Goal: Information Seeking & Learning: Learn about a topic

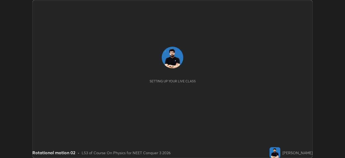
scroll to position [158, 345]
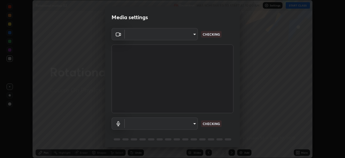
type input "ca2178d49a5cb12192a3fb46c4f9e24c845582a8c54499e9c28839f421edfd75"
click at [182, 125] on body "Erase all Rotational motion 02 Recording WAS SCHEDULED TO START AT 10:00 AM Set…" at bounding box center [172, 79] width 345 height 158
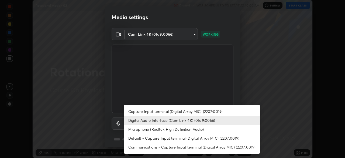
click at [156, 130] on li "Microphone (Realtek High Definition Audio)" at bounding box center [192, 128] width 136 height 9
type input "86aec7d829e42e6ea268cdcc98ba0c704b8f2fc3d2d016a195b452ad7add0abf"
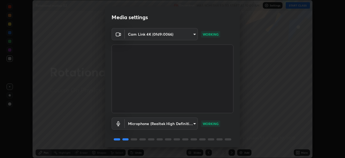
scroll to position [19, 0]
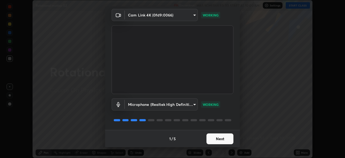
click at [221, 139] on button "Next" at bounding box center [219, 138] width 27 height 11
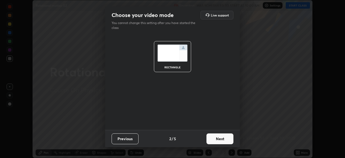
scroll to position [0, 0]
click at [221, 139] on button "Next" at bounding box center [219, 138] width 27 height 11
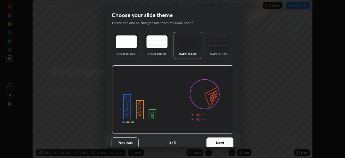
click at [221, 139] on button "Next" at bounding box center [219, 142] width 27 height 11
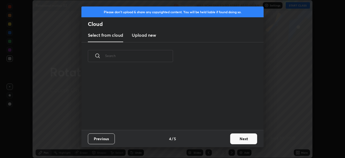
click at [230, 141] on button "Next" at bounding box center [243, 138] width 27 height 11
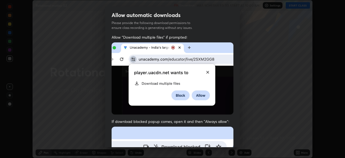
click at [237, 140] on div "Allow "Download multiple files" if prompted: If download blocked popup comes, o…" at bounding box center [172, 147] width 135 height 227
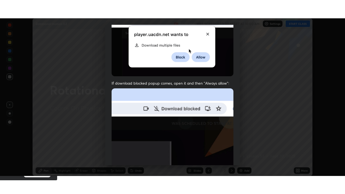
scroll to position [129, 0]
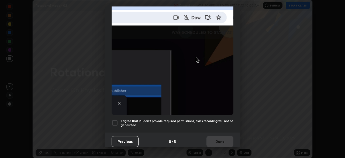
click at [217, 128] on div "Allow "Download multiple files" if prompted: If download blocked popup comes, o…" at bounding box center [172, 18] width 135 height 227
click at [225, 133] on div "Previous 5 / 5 Done" at bounding box center [172, 140] width 135 height 17
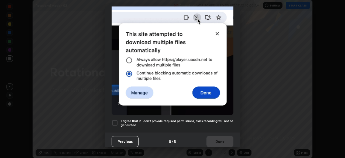
click at [227, 121] on h5 "I agree that if I don't provide required permissions, class recording will not …" at bounding box center [177, 123] width 113 height 8
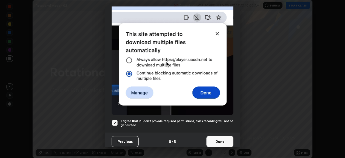
click at [224, 136] on button "Done" at bounding box center [219, 141] width 27 height 11
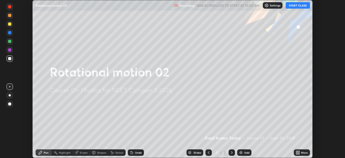
click at [295, 7] on button "START CLASS" at bounding box center [298, 5] width 24 height 6
click at [297, 151] on icon at bounding box center [296, 151] width 1 height 1
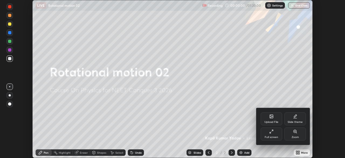
click at [276, 137] on div "Full screen" at bounding box center [271, 137] width 13 height 3
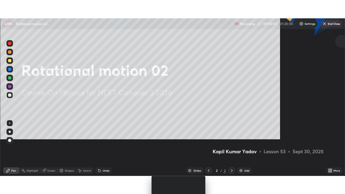
scroll to position [194, 345]
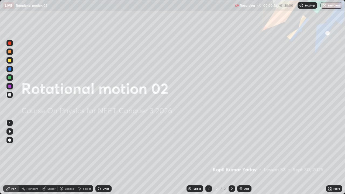
click at [242, 157] on img at bounding box center [241, 188] width 4 height 4
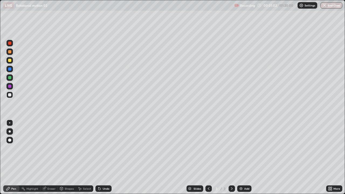
click at [240, 157] on img at bounding box center [241, 188] width 4 height 4
click at [107, 157] on div "Undo" at bounding box center [103, 188] width 16 height 6
click at [240, 157] on img at bounding box center [241, 188] width 4 height 4
click at [206, 157] on div at bounding box center [208, 188] width 6 height 6
click at [244, 157] on div "Add" at bounding box center [246, 188] width 5 height 3
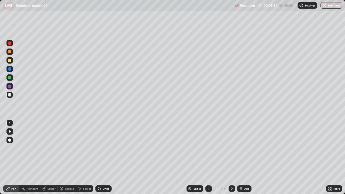
click at [10, 62] on div at bounding box center [9, 60] width 3 height 3
click at [10, 77] on div at bounding box center [9, 77] width 3 height 3
click at [243, 157] on div "Add" at bounding box center [244, 188] width 14 height 6
click at [8, 96] on div at bounding box center [9, 95] width 6 height 6
click at [241, 157] on img at bounding box center [241, 188] width 4 height 4
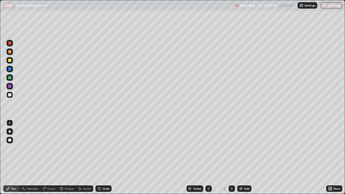
click at [11, 61] on div at bounding box center [9, 60] width 3 height 3
click at [241, 157] on img at bounding box center [241, 188] width 4 height 4
click at [11, 95] on div at bounding box center [9, 94] width 3 height 3
click at [245, 157] on div "Add" at bounding box center [244, 188] width 14 height 6
click at [9, 60] on div at bounding box center [9, 60] width 3 height 3
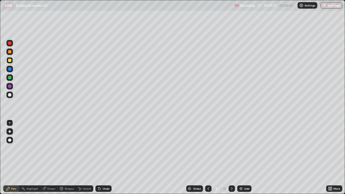
click at [241, 157] on img at bounding box center [241, 188] width 4 height 4
click at [10, 77] on div at bounding box center [9, 77] width 3 height 3
click at [244, 157] on div "Add" at bounding box center [246, 188] width 5 height 3
click at [9, 96] on div at bounding box center [9, 94] width 3 height 3
click at [9, 95] on div at bounding box center [9, 94] width 3 height 3
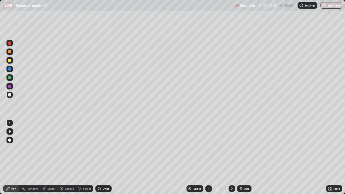
click at [9, 77] on div at bounding box center [9, 77] width 3 height 3
click at [10, 95] on div at bounding box center [9, 94] width 3 height 3
click at [104, 157] on div "Undo" at bounding box center [106, 188] width 7 height 3
click at [241, 157] on img at bounding box center [241, 188] width 4 height 4
click at [247, 157] on div "Add" at bounding box center [246, 188] width 5 height 3
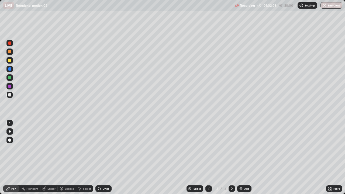
click at [242, 157] on img at bounding box center [241, 188] width 4 height 4
click at [245, 157] on div "Add" at bounding box center [244, 188] width 14 height 6
click at [325, 8] on button "End Class" at bounding box center [331, 5] width 21 height 6
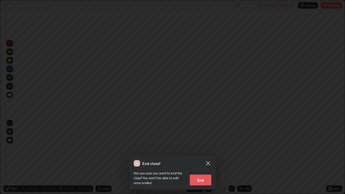
click at [203, 157] on button "End" at bounding box center [201, 180] width 22 height 11
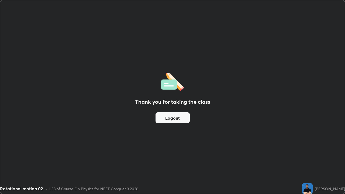
click at [175, 117] on button "Logout" at bounding box center [172, 117] width 34 height 11
